Goal: Information Seeking & Learning: Learn about a topic

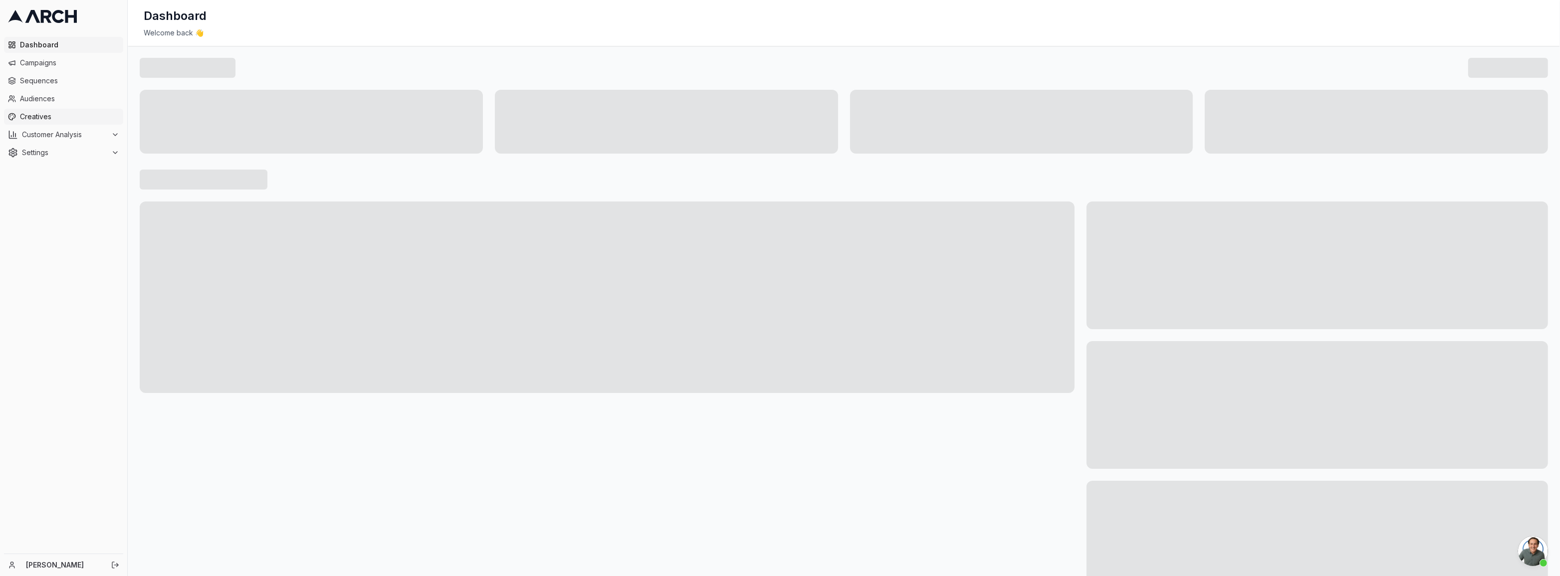
scroll to position [635, 0]
click at [56, 71] on ul "Dashboard Campaigns Sequences Audiences Creatives Customer Analysis Settings" at bounding box center [63, 99] width 119 height 124
click at [57, 67] on span "Campaigns" at bounding box center [69, 63] width 99 height 10
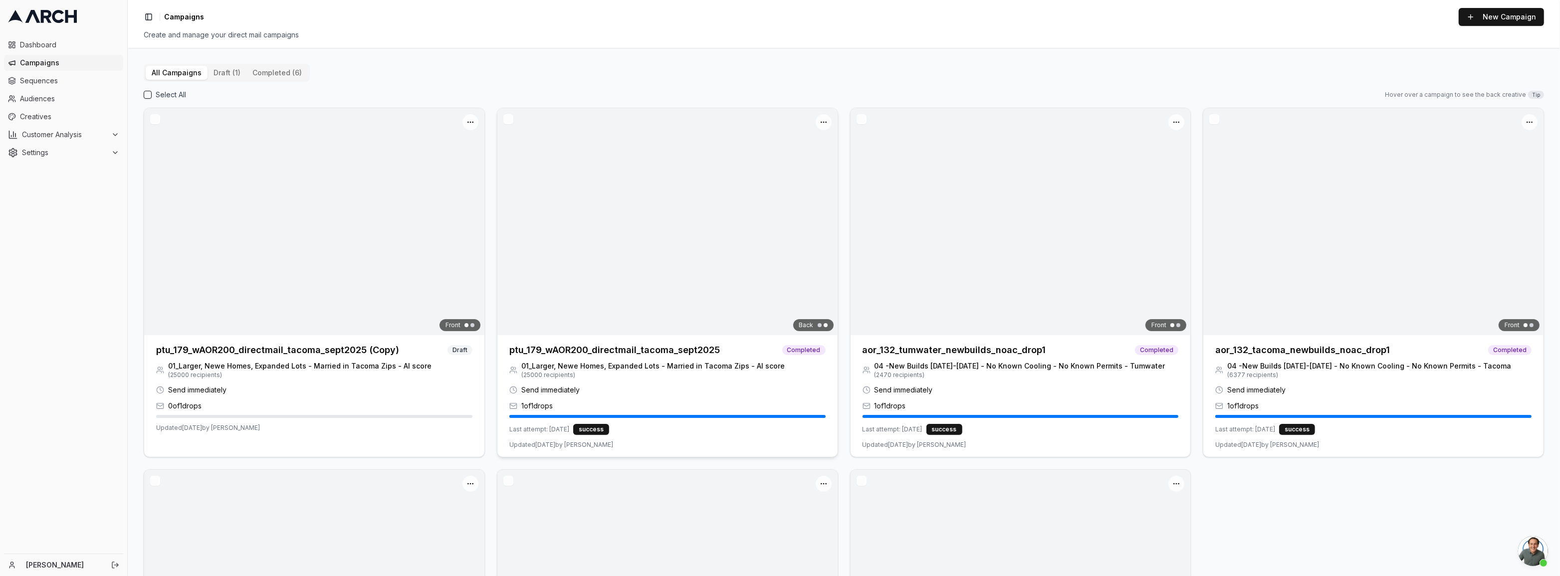
scroll to position [635, 0]
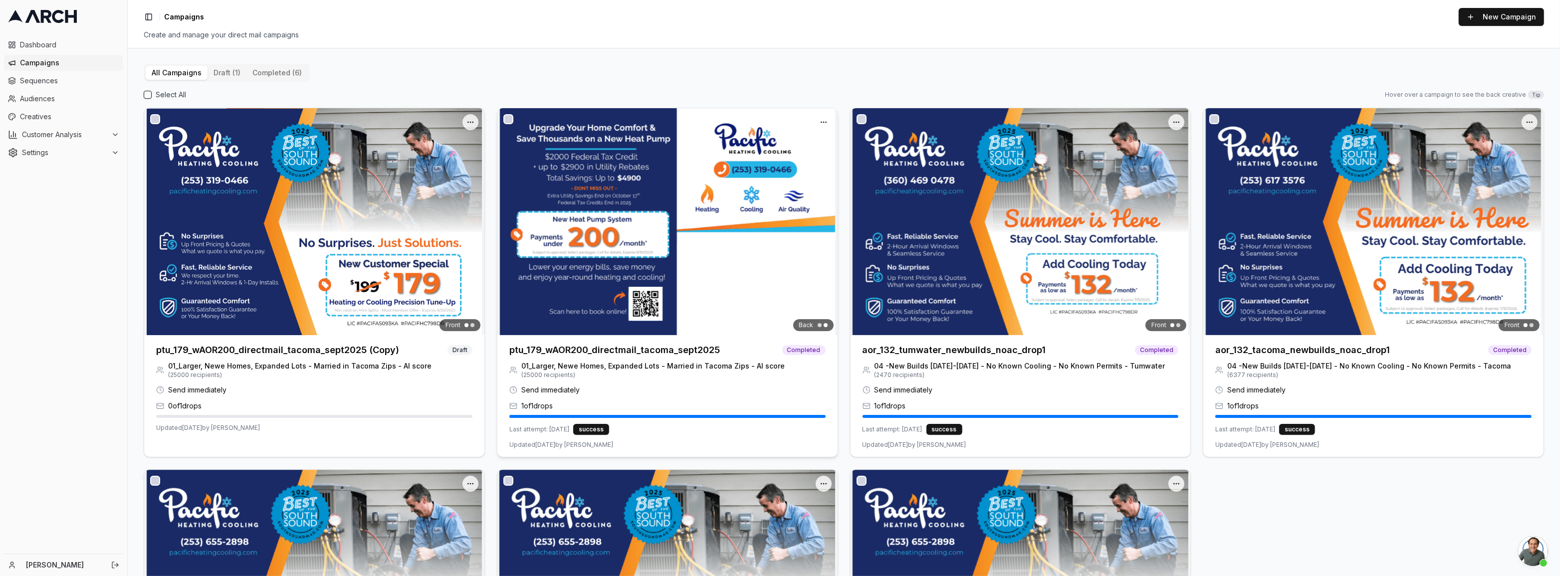
click at [748, 317] on img at bounding box center [667, 221] width 340 height 227
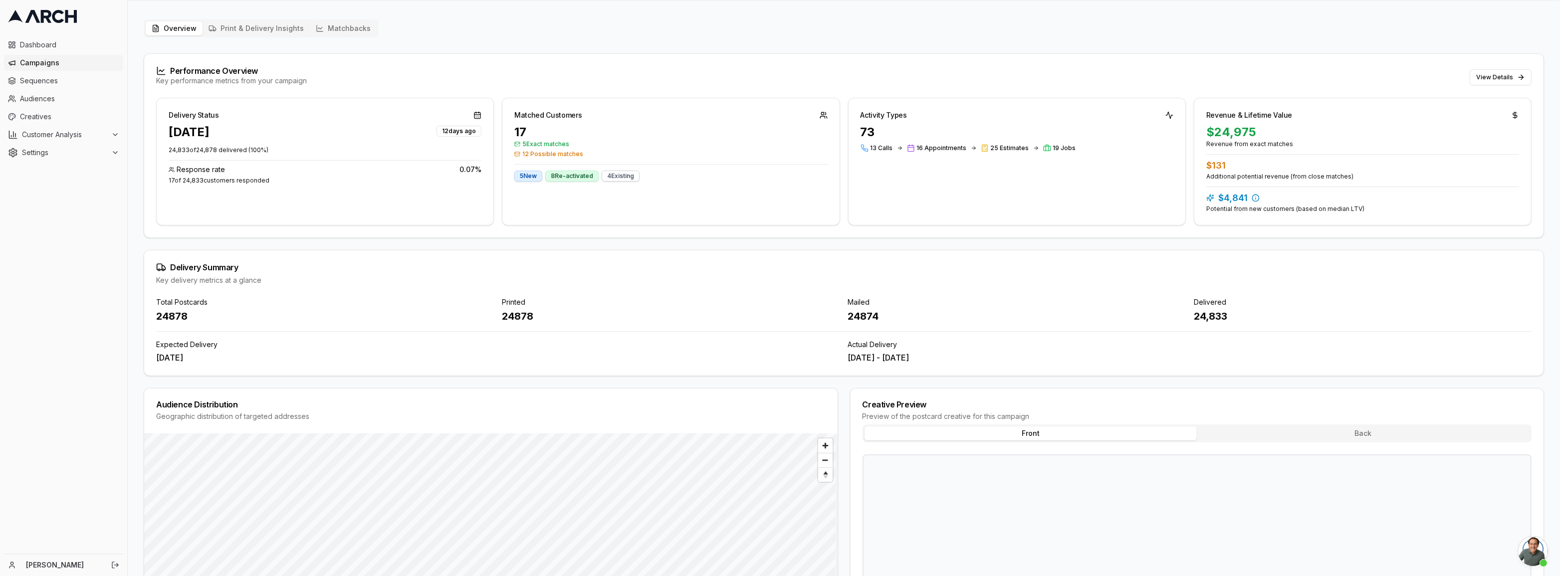
scroll to position [45, 0]
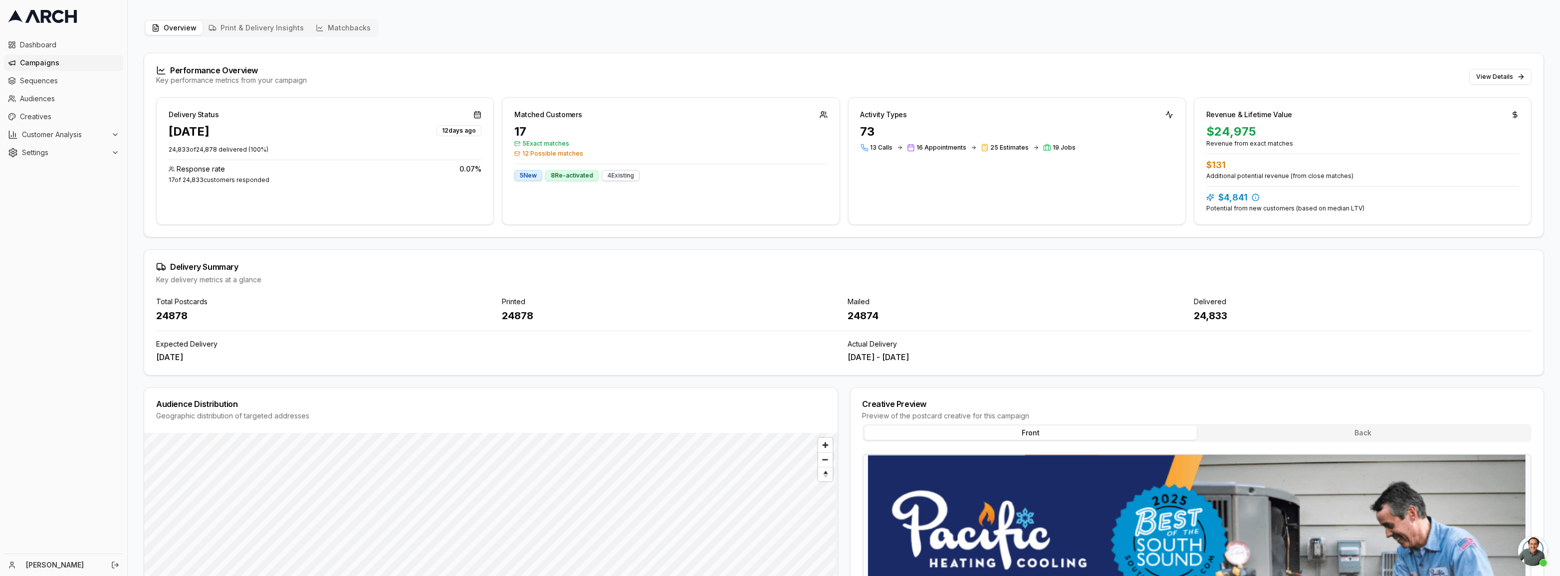
click at [554, 119] on div "Matched Customers" at bounding box center [670, 111] width 337 height 26
click at [558, 113] on div "Matched Customers" at bounding box center [547, 115] width 67 height 10
click at [1488, 79] on button "View Details" at bounding box center [1500, 77] width 62 height 16
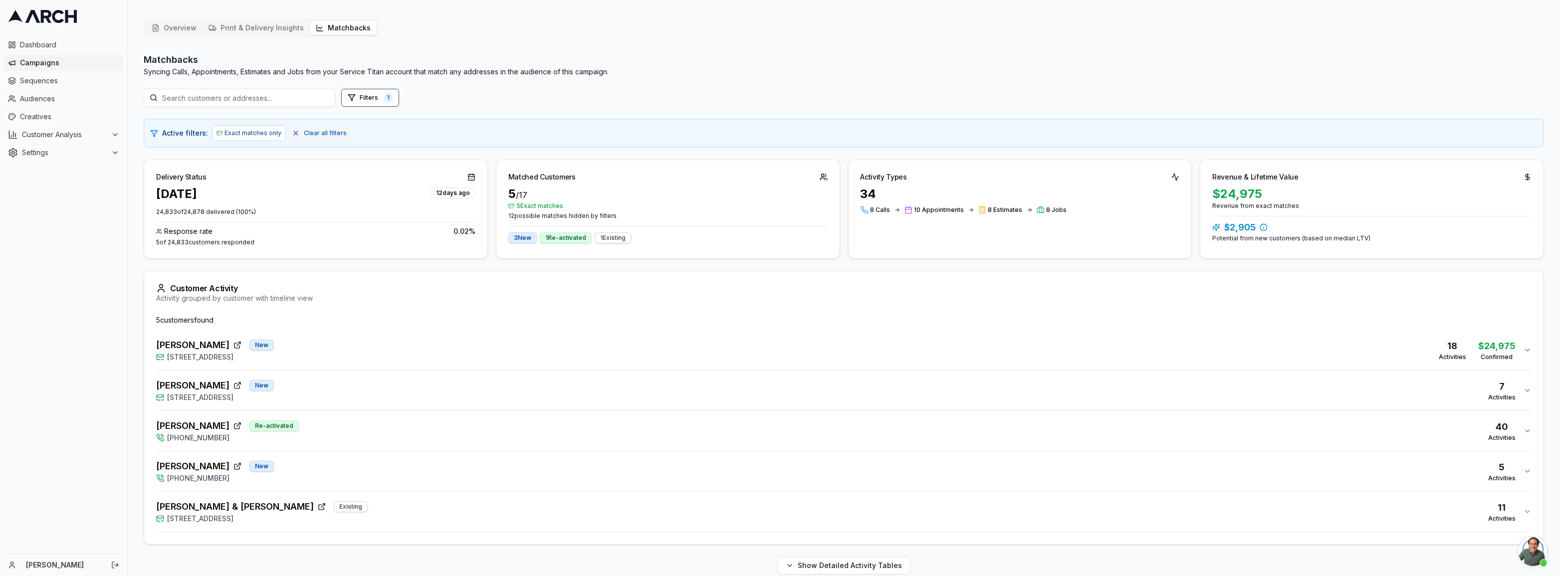
click at [169, 519] on span "2040 North Fremont Circle, Tacoma, WA 98406" at bounding box center [200, 519] width 66 height 10
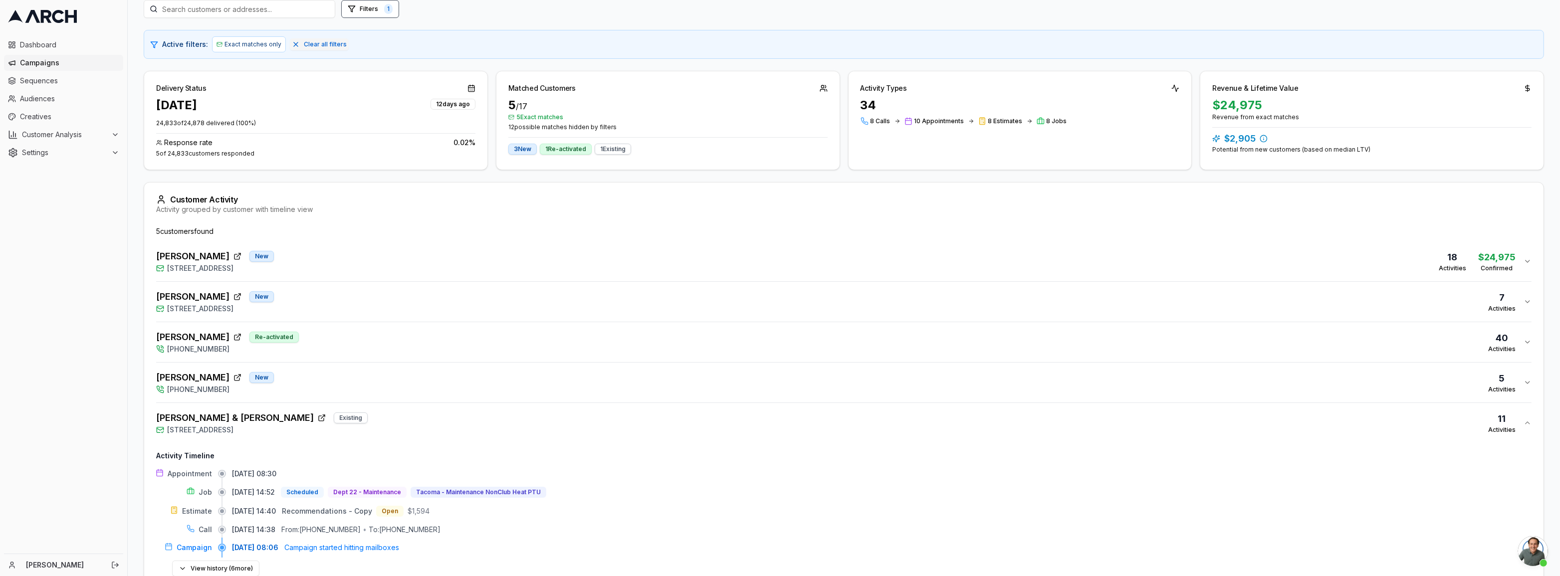
scroll to position [181, 0]
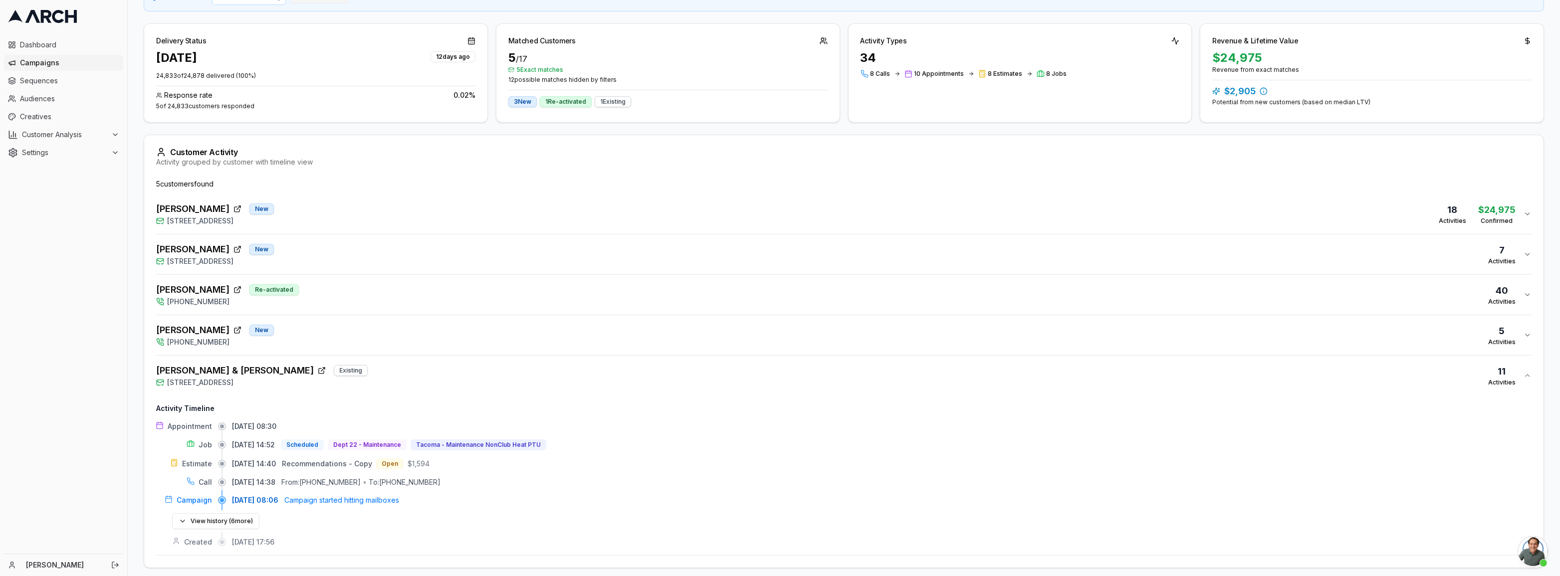
click at [159, 339] on icon "button" at bounding box center [160, 342] width 8 height 8
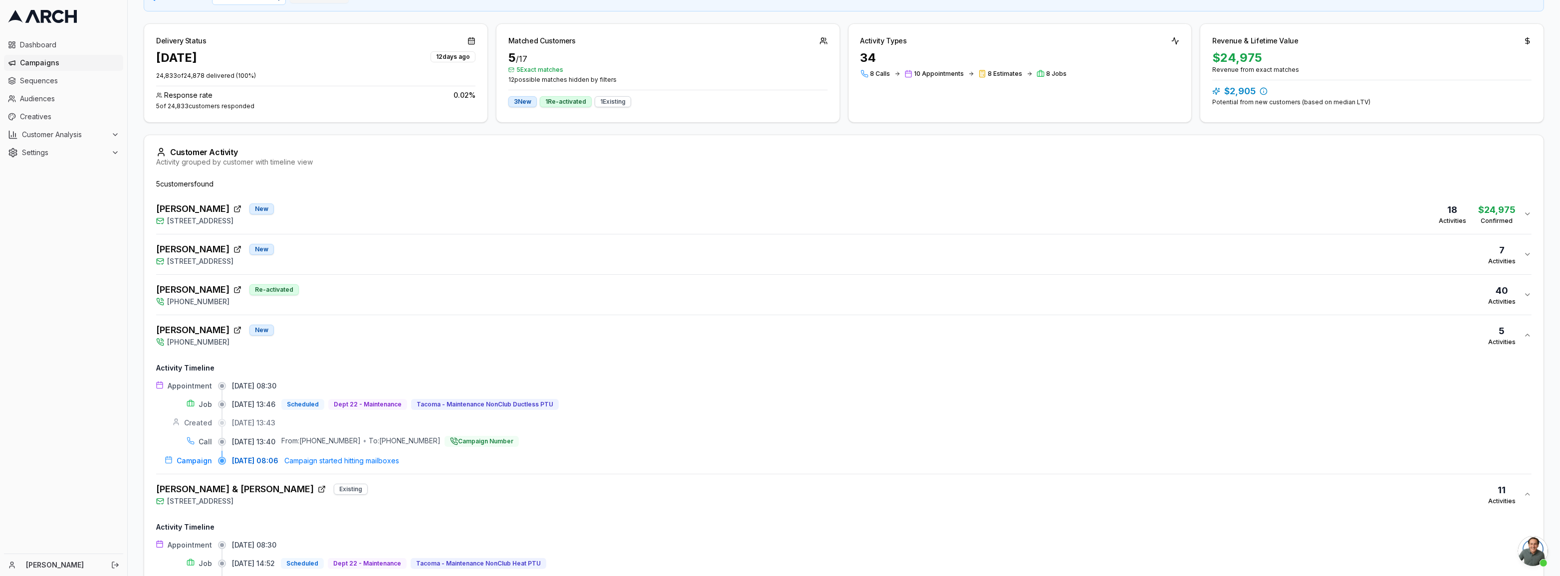
click at [161, 298] on icon "button" at bounding box center [162, 299] width 2 height 2
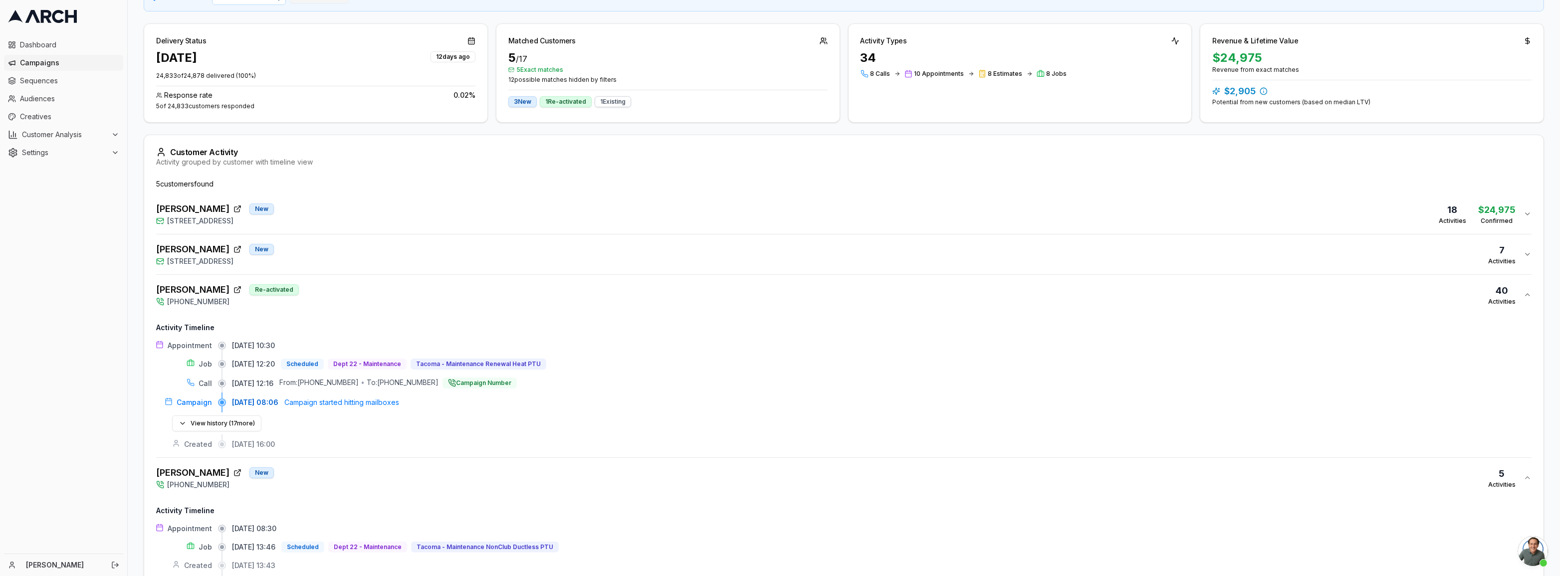
click at [152, 260] on div "5 customer s found Dave Houser New 715 North Sunset Drive, Tacoma, WA 98406 18 …" at bounding box center [843, 504] width 1399 height 650
click at [157, 257] on icon "button" at bounding box center [160, 261] width 8 height 8
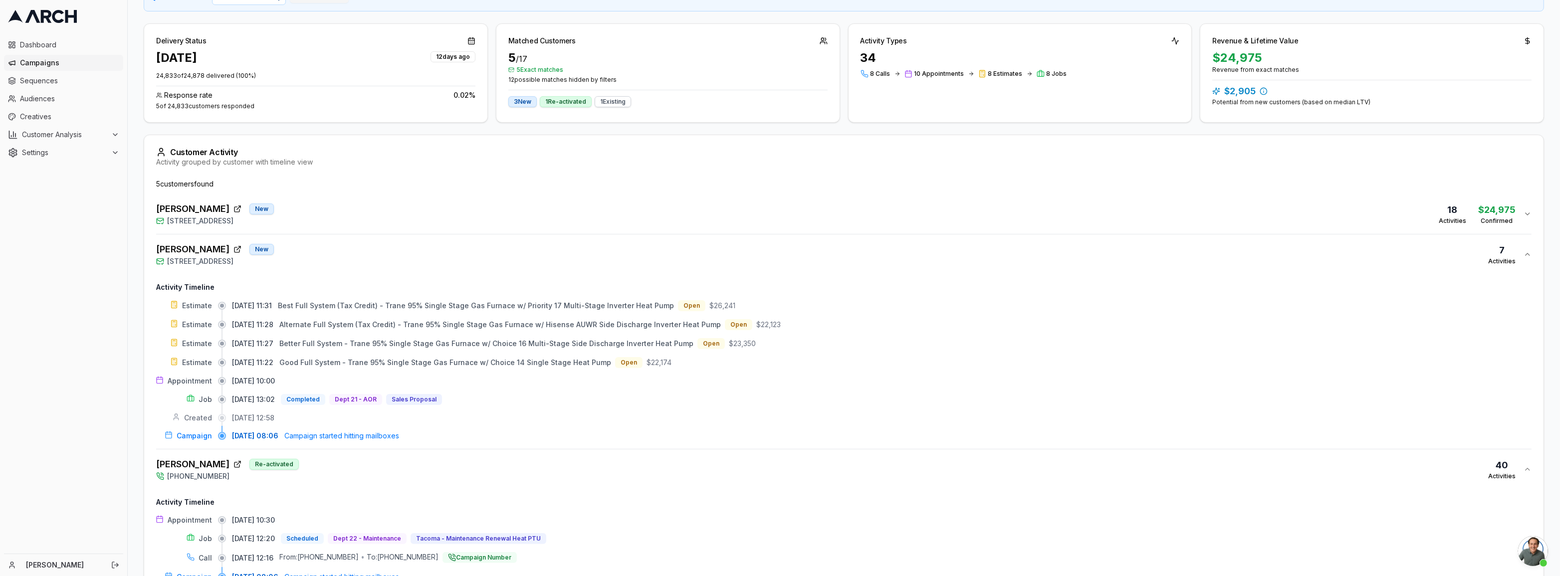
click at [339, 215] on div "Dave Houser New 715 North Sunset Drive, Tacoma, WA 98406 18 Activities $24,975 …" at bounding box center [839, 214] width 1367 height 24
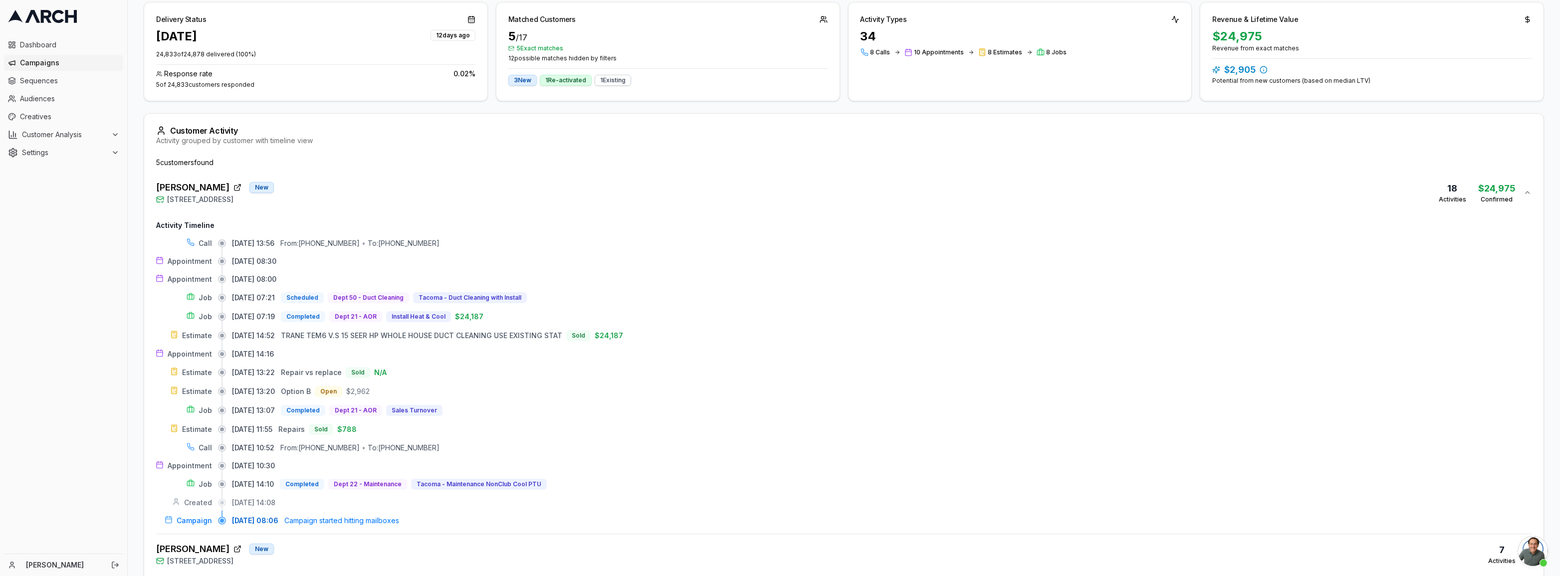
scroll to position [0, 0]
